Goal: Task Accomplishment & Management: Manage account settings

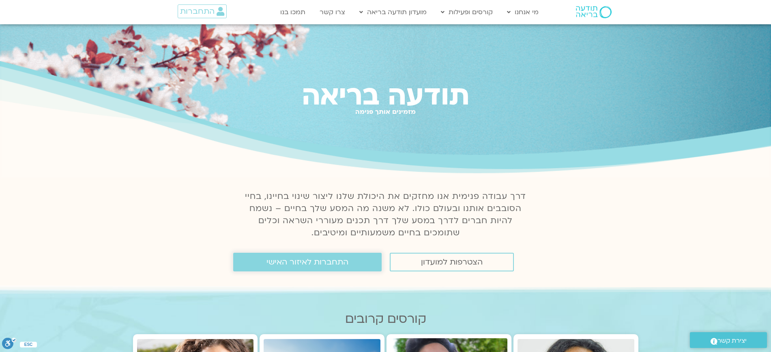
click at [275, 259] on span "התחברות לאיזור האישי" at bounding box center [307, 262] width 82 height 9
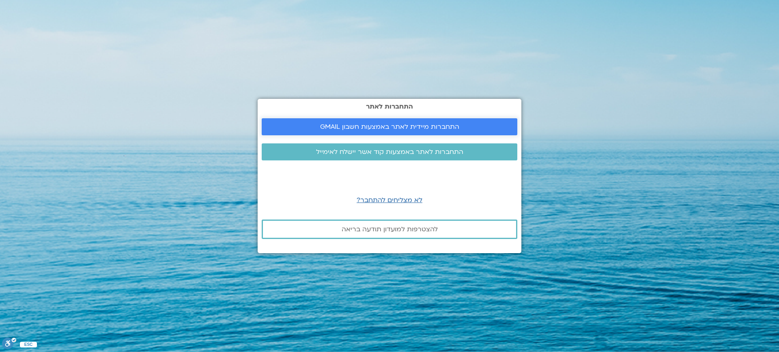
click at [362, 131] on link "התחברות מיידית לאתר באמצעות חשבון GMAIL" at bounding box center [389, 126] width 255 height 17
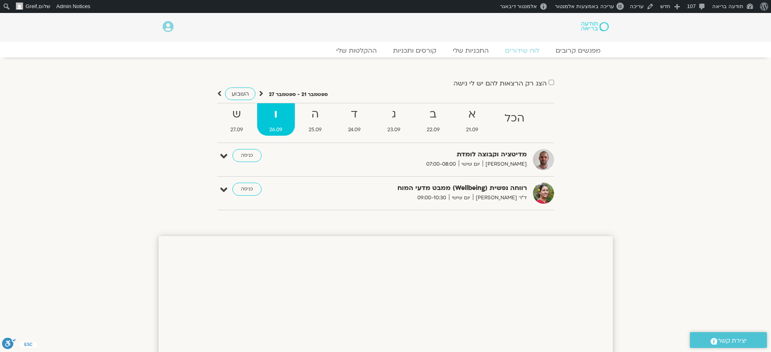
click at [675, 136] on section "הצג רק הרצאות להם יש לי גישה ספטמבר 21 - ספטמבר 27 השבוע להציג אירועים שפתוחים …" at bounding box center [385, 139] width 771 height 163
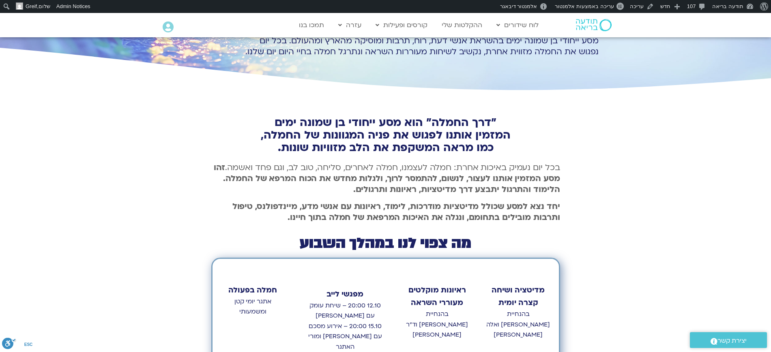
scroll to position [203, 0]
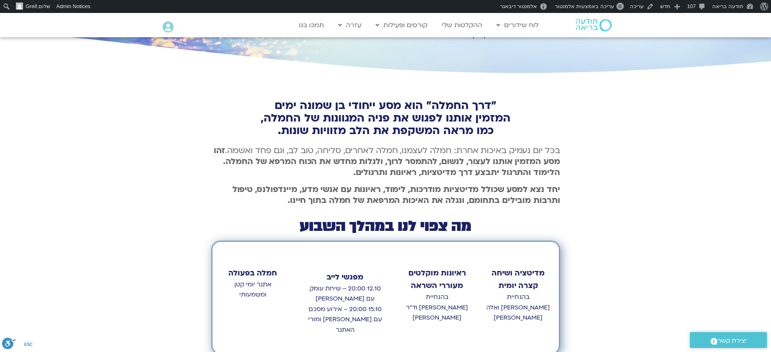
drag, startPoint x: 523, startPoint y: 100, endPoint x: 525, endPoint y: 141, distance: 41.0
click at [524, 144] on div ""דרך החמלה" הוא מסע ייחודי בן שמונה ימים המזמין אותנו לפגוש את פניה המגוונות של…" at bounding box center [385, 225] width 771 height 298
click at [529, 124] on h2 ""דרך החמלה" הוא מסע ייחודי בן שמונה ימים המזמין אותנו לפגוש את פניה המגוונות של…" at bounding box center [385, 118] width 349 height 38
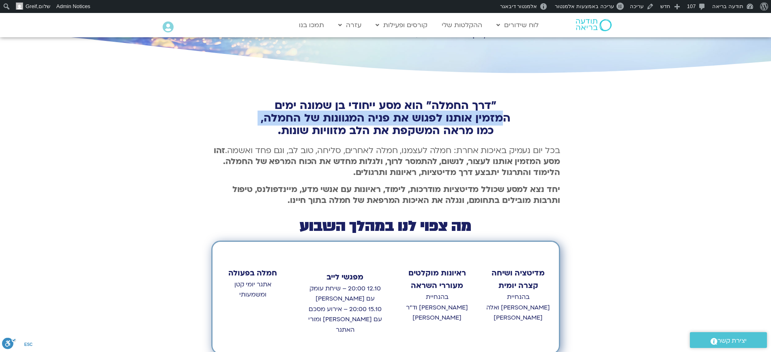
click at [529, 124] on h2 ""דרך החמלה" הוא מסע ייחודי בן שמונה ימים המזמין אותנו לפגוש את פניה המגוונות של…" at bounding box center [385, 118] width 349 height 38
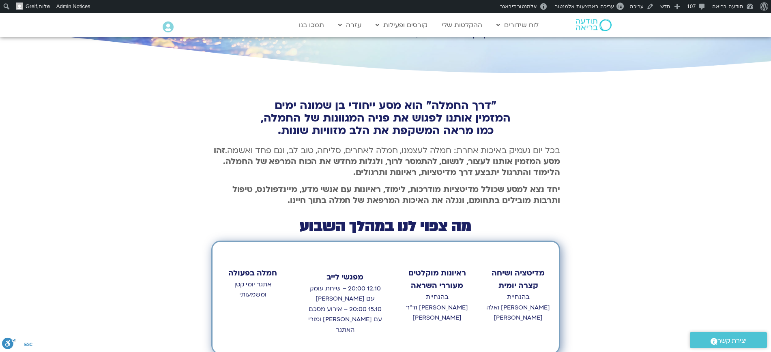
click at [608, 106] on div ""דרך החמלה" הוא מסע ייחודי בן שמונה ימים המזמין אותנו לפגוש את פניה המגוונות של…" at bounding box center [385, 225] width 771 height 298
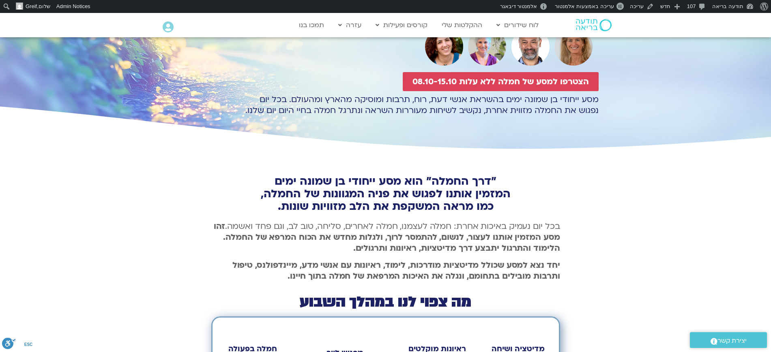
scroll to position [0, 0]
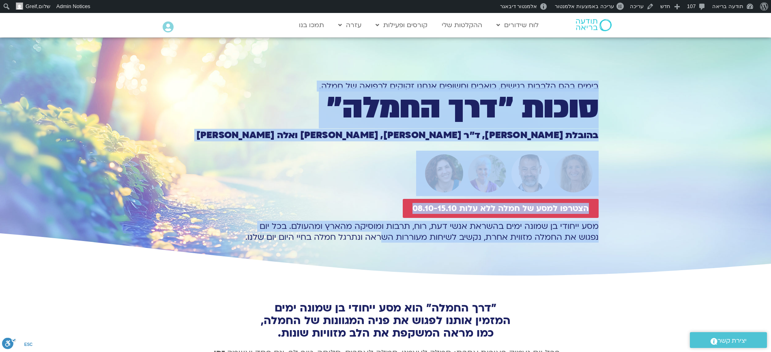
drag, startPoint x: 601, startPoint y: 102, endPoint x: 378, endPoint y: 239, distance: 262.3
click at [378, 239] on section "בימים [PERSON_NAME] הלבבות רגישים, כואבים וחשופים אנחנו זקוקים לרפואה של חמלה. …" at bounding box center [385, 158] width 771 height 241
click at [391, 233] on p "מסע ייחודי בן שמונה ימים בהשראת אנשי דעת, רוח, תרבות ומוסיקה מהארץ ומהעולם. בכל…" at bounding box center [386, 232] width 426 height 22
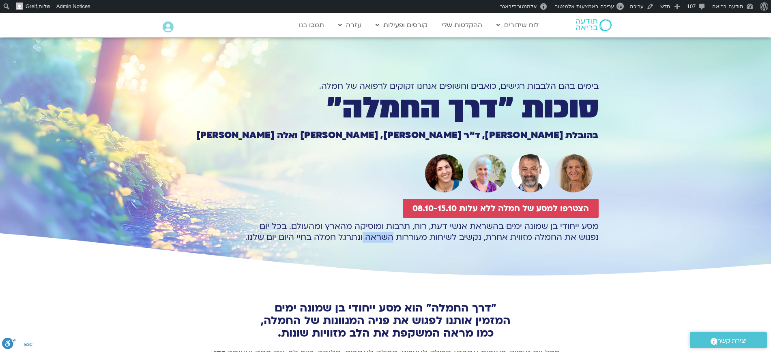
click at [391, 233] on p "מסע ייחודי בן שמונה ימים בהשראת אנשי דעת, רוח, תרבות ומוסיקה מהארץ ומהעולם. בכל…" at bounding box center [386, 232] width 426 height 22
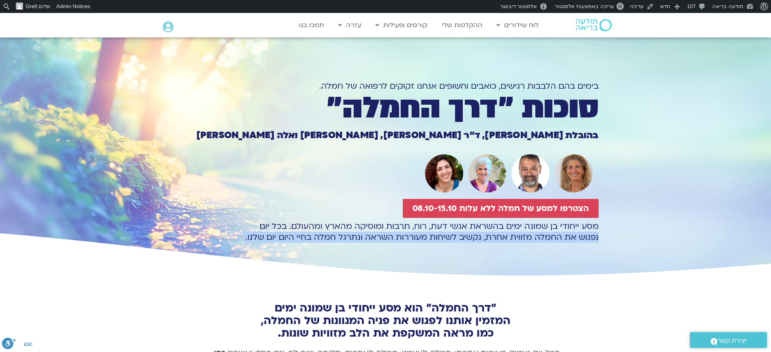
click at [391, 233] on p "מסע ייחודי בן שמונה ימים בהשראת אנשי דעת, רוח, תרבות ומוסיקה מהארץ ומהעולם. בכל…" at bounding box center [386, 232] width 426 height 22
click at [498, 238] on p "מסע ייחודי בן שמונה ימים בהשראת אנשי דעת, רוח, תרבות ומוסיקה מהארץ ומהעולם. בכל…" at bounding box center [386, 232] width 426 height 22
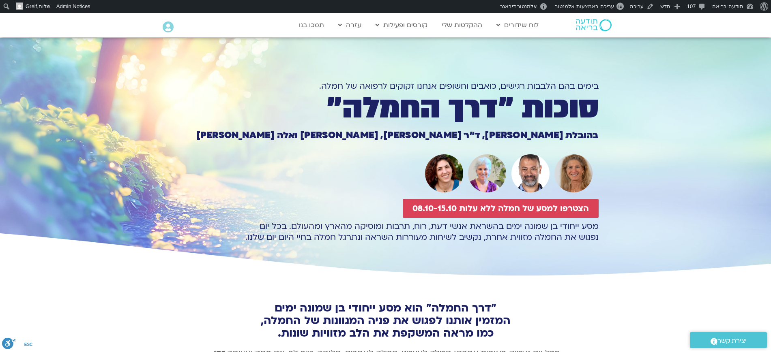
click at [640, 138] on section "בימים [PERSON_NAME] הלבבות רגישים, כואבים וחשופים אנחנו זקוקים לרפואה של חמלה. …" at bounding box center [385, 158] width 771 height 241
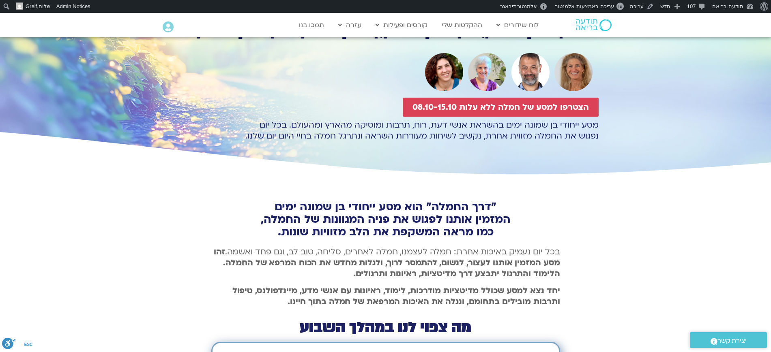
scroll to position [203, 0]
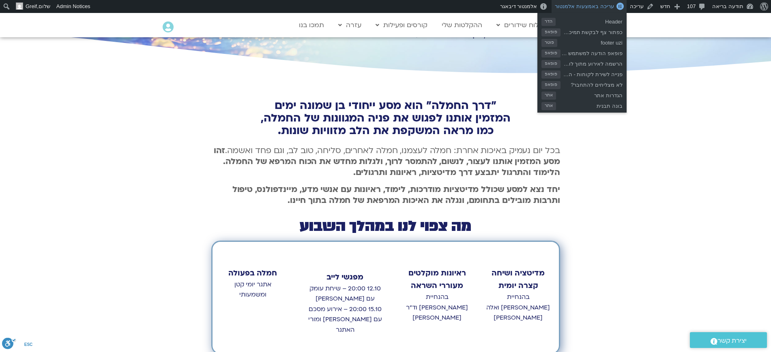
click at [607, 4] on span "עריכה באמצעות אלמנטור" at bounding box center [584, 6] width 59 height 6
